Goal: Check status

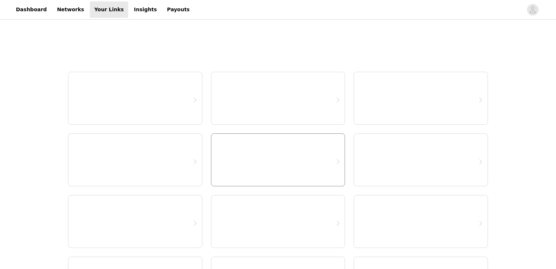
select select "12"
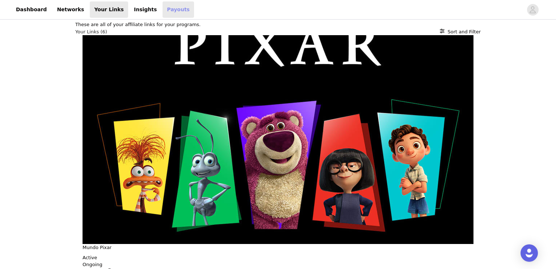
click at [163, 5] on link "Payouts" at bounding box center [179, 9] width 32 height 16
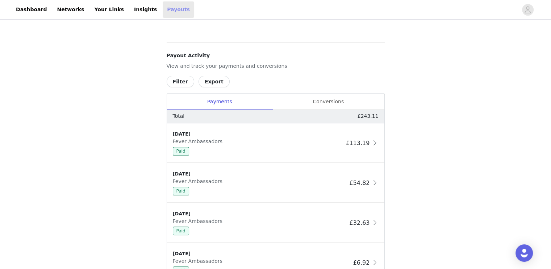
scroll to position [256, 0]
click at [342, 102] on div "Conversions" at bounding box center [328, 101] width 112 height 16
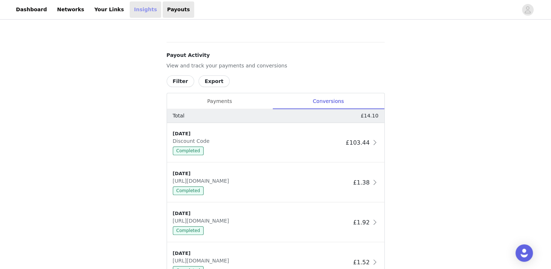
click at [130, 7] on link "Insights" at bounding box center [146, 9] width 32 height 16
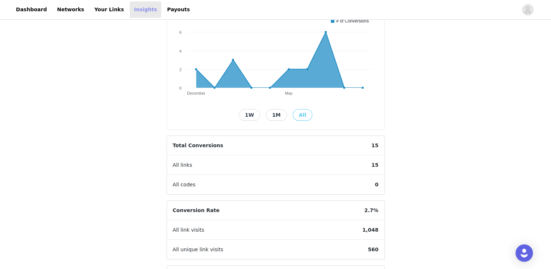
scroll to position [97, 0]
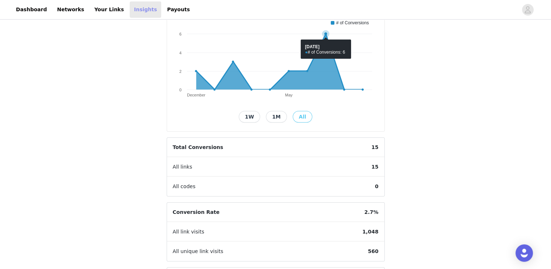
click at [318, 75] on icon at bounding box center [279, 62] width 167 height 56
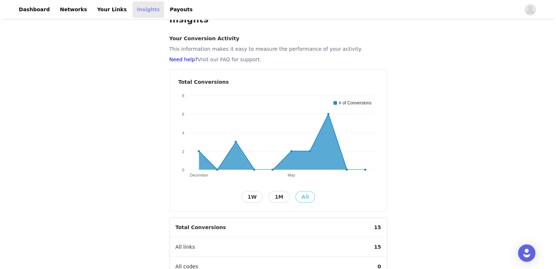
scroll to position [0, 0]
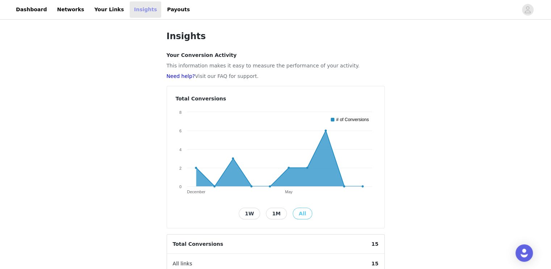
click at [358, 119] on text "# of Conversions" at bounding box center [352, 119] width 33 height 5
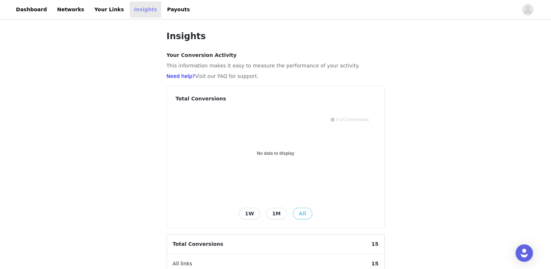
click at [358, 119] on text "# of Conversions" at bounding box center [352, 119] width 33 height 5
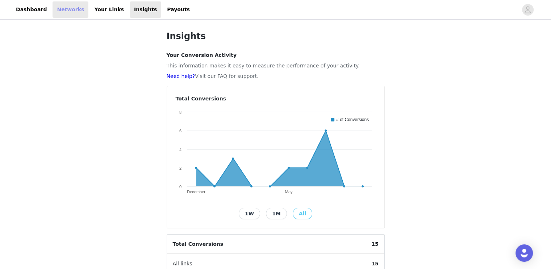
click at [60, 12] on link "Networks" at bounding box center [71, 9] width 36 height 16
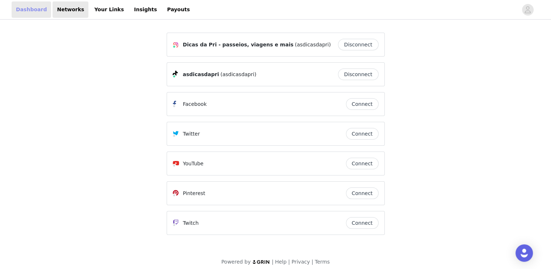
click at [19, 13] on link "Dashboard" at bounding box center [31, 9] width 39 height 16
